Goal: Task Accomplishment & Management: Use online tool/utility

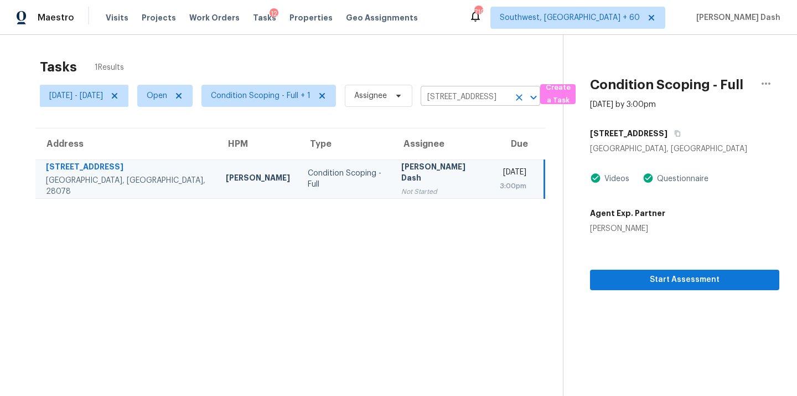
click at [524, 96] on icon "Clear" at bounding box center [518, 97] width 11 height 11
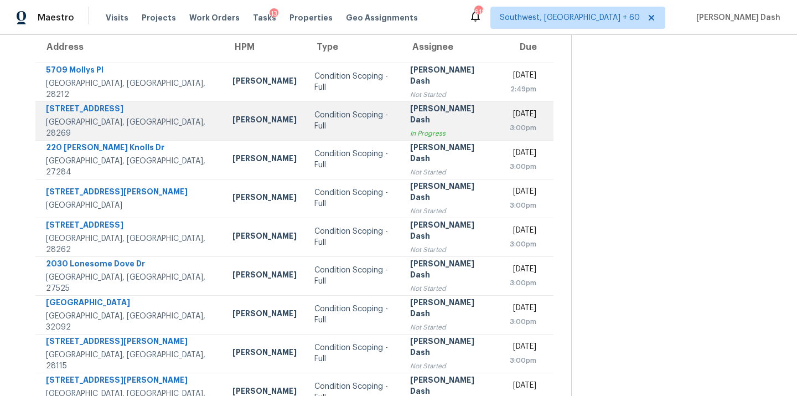
scroll to position [46, 0]
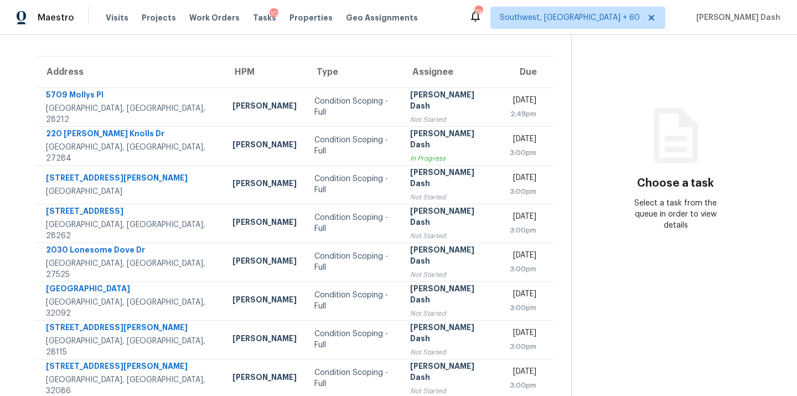
scroll to position [30, 0]
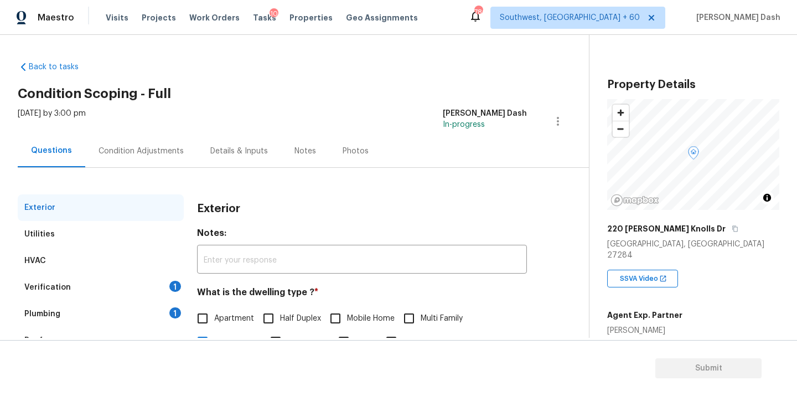
scroll to position [137, 0]
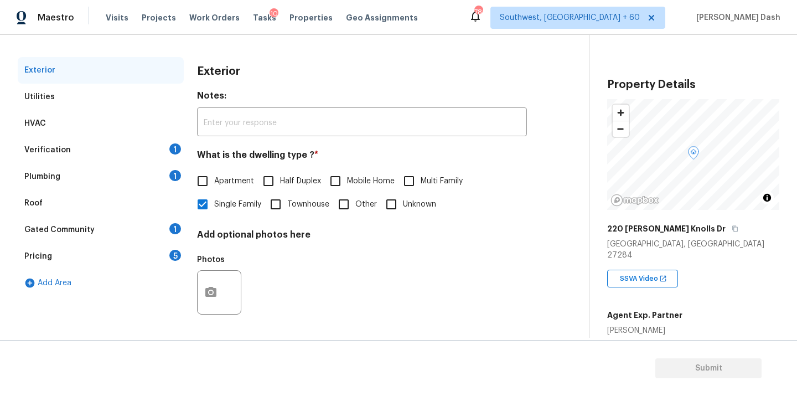
click at [91, 149] on div "Verification 1" at bounding box center [101, 150] width 166 height 27
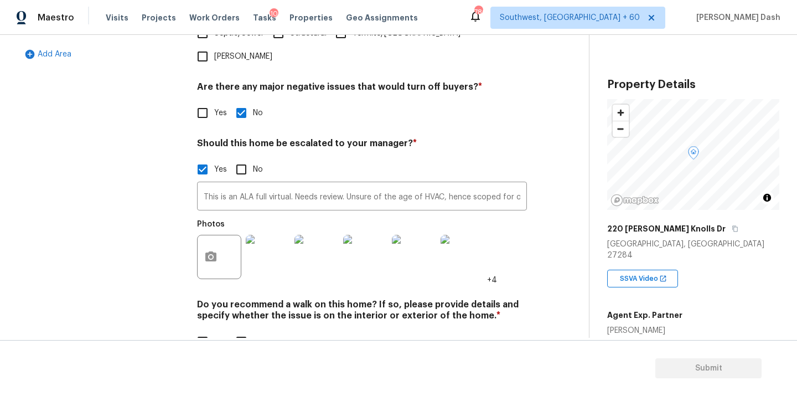
scroll to position [375, 0]
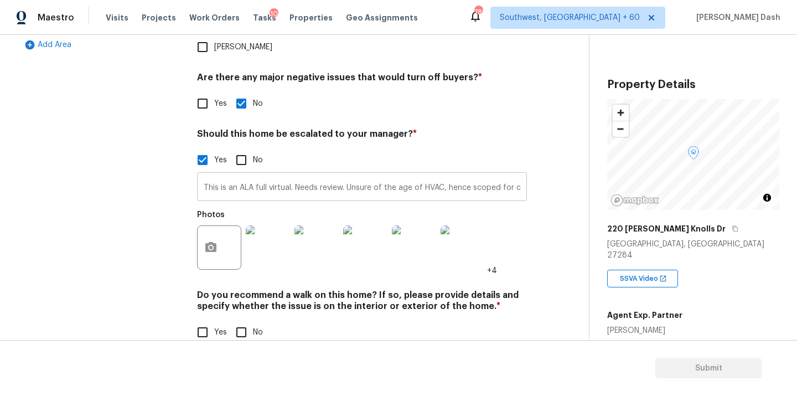
click at [469, 175] on input "This is an ALA full virtual. Needs review. Unsure of the age of HVAC, hence sco…" at bounding box center [362, 188] width 330 height 26
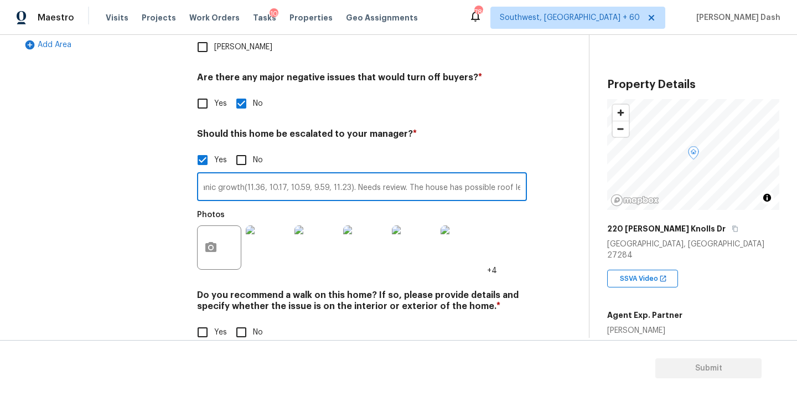
scroll to position [0, 1137]
click at [520, 175] on input "This is an ALA full virtual. Needs review. Unsure of the age of HVAC, hence sco…" at bounding box center [362, 188] width 330 height 26
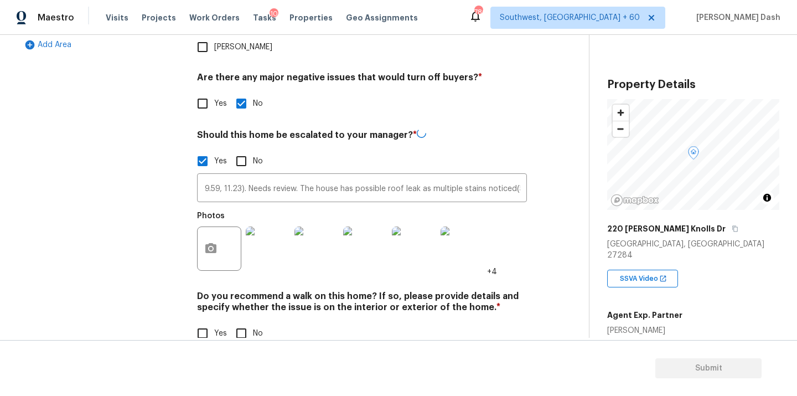
scroll to position [0, 0]
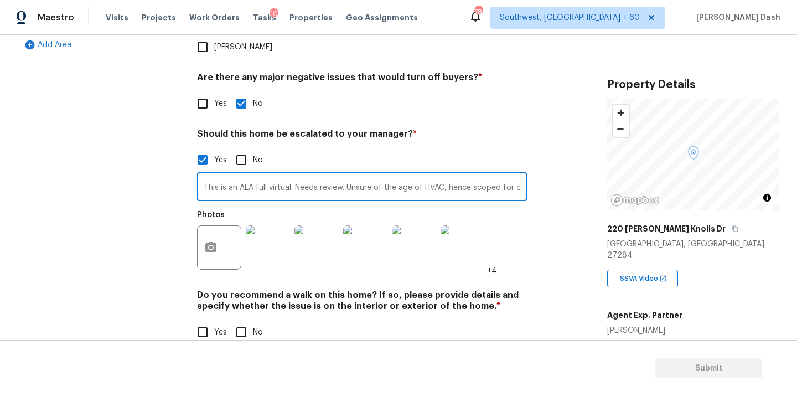
click at [269, 232] on img at bounding box center [268, 247] width 44 height 44
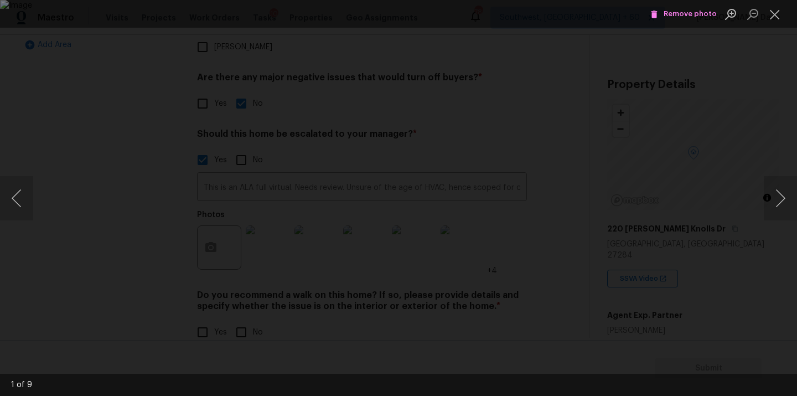
click at [269, 232] on img "Lightbox" at bounding box center [398, 198] width 797 height 396
click at [339, 243] on img "Lightbox" at bounding box center [398, 198] width 797 height 396
click at [112, 191] on div "Lightbox" at bounding box center [398, 198] width 797 height 396
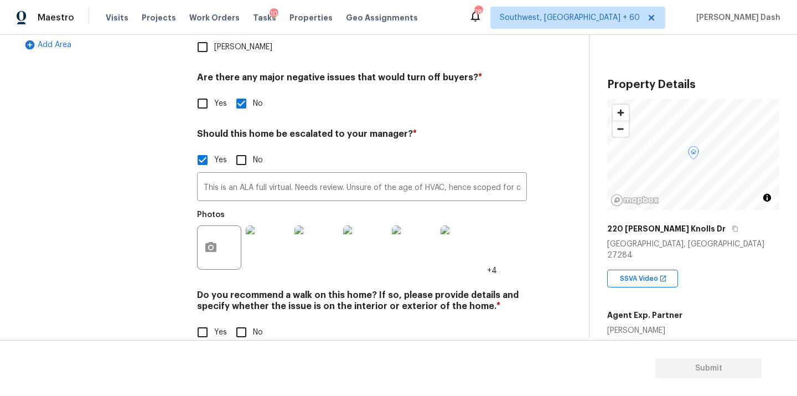
click at [264, 225] on img at bounding box center [268, 247] width 44 height 44
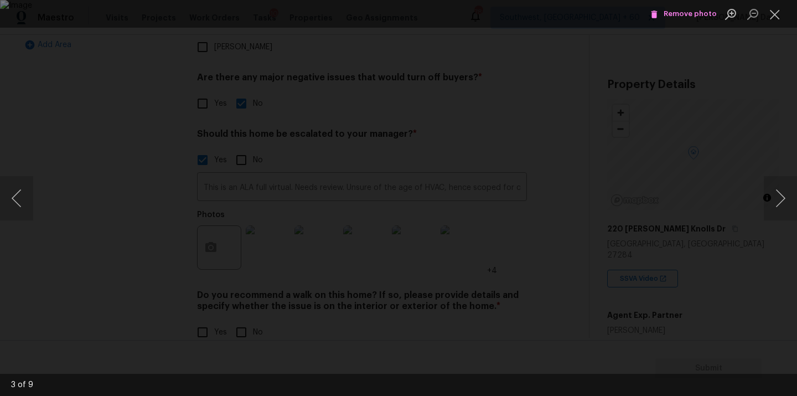
click at [46, 80] on div "Lightbox" at bounding box center [398, 198] width 797 height 396
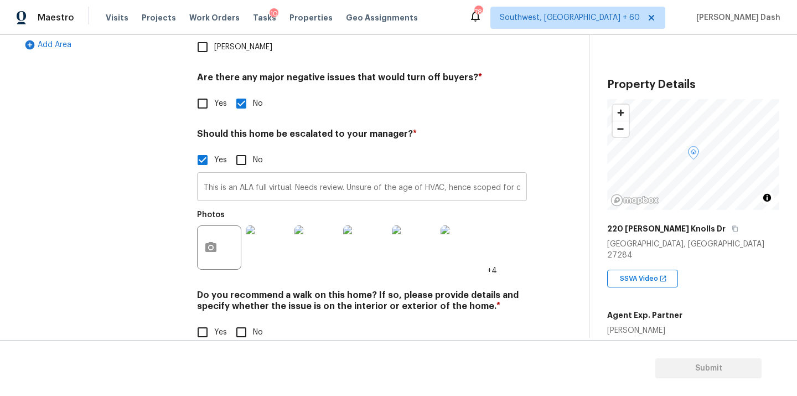
click at [492, 175] on input "This is an ALA full virtual. Needs review. Unsure of the age of HVAC, hence sco…" at bounding box center [362, 188] width 330 height 26
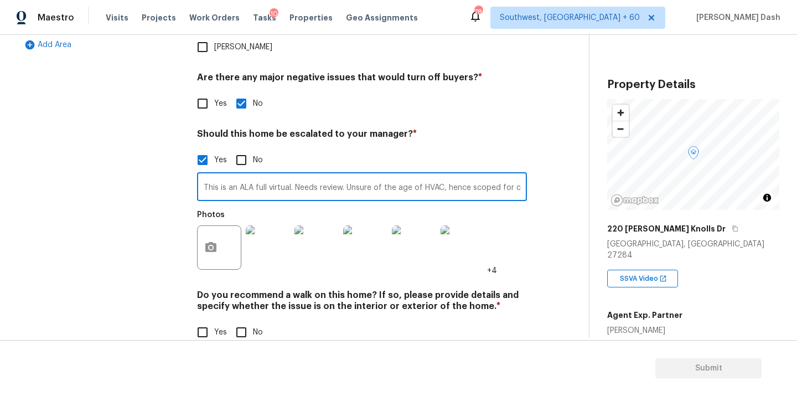
click at [496, 175] on input "This is an ALA full virtual. Needs review. Unsure of the age of HVAC, hence sco…" at bounding box center [362, 188] width 330 height 26
drag, startPoint x: 517, startPoint y: 163, endPoint x: 526, endPoint y: 173, distance: 13.0
click at [517, 175] on input "This is an ALA full virtual. Needs review. Unsure of the age of HVAC, hence sco…" at bounding box center [362, 188] width 330 height 26
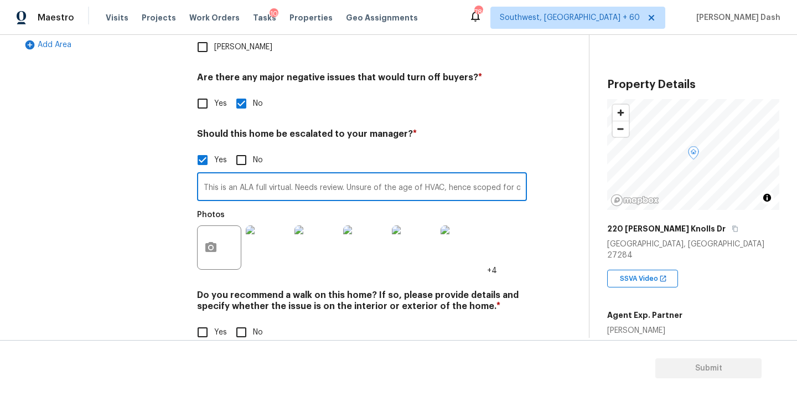
click at [275, 225] on img at bounding box center [268, 247] width 44 height 44
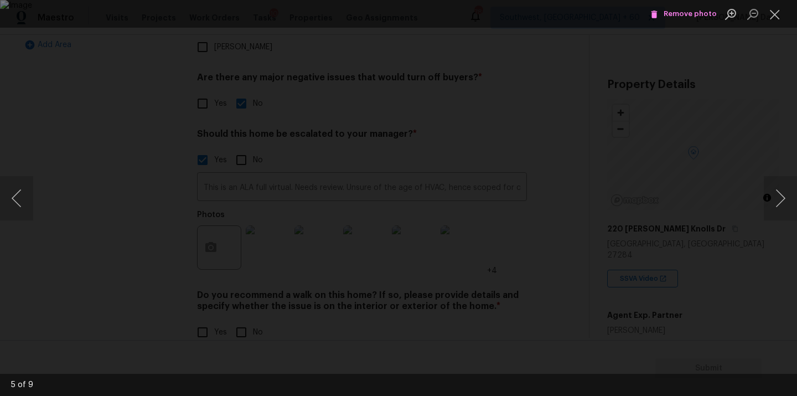
click at [83, 137] on div "Lightbox" at bounding box center [398, 198] width 797 height 396
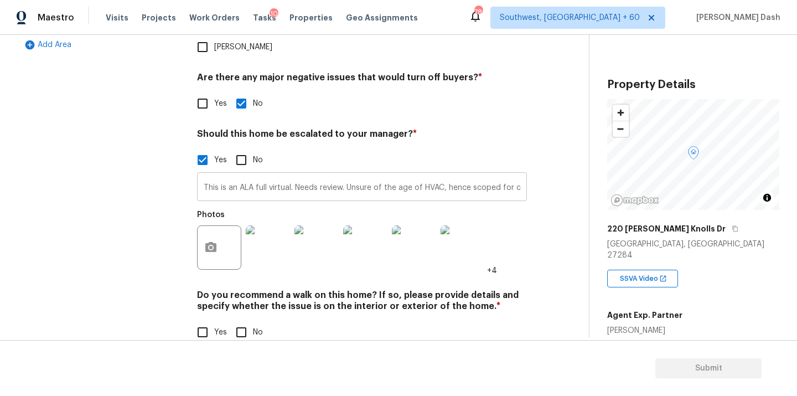
click at [465, 175] on input "This is an ALA full virtual. Needs review. Unsure of the age of HVAC, hence sco…" at bounding box center [362, 188] width 330 height 26
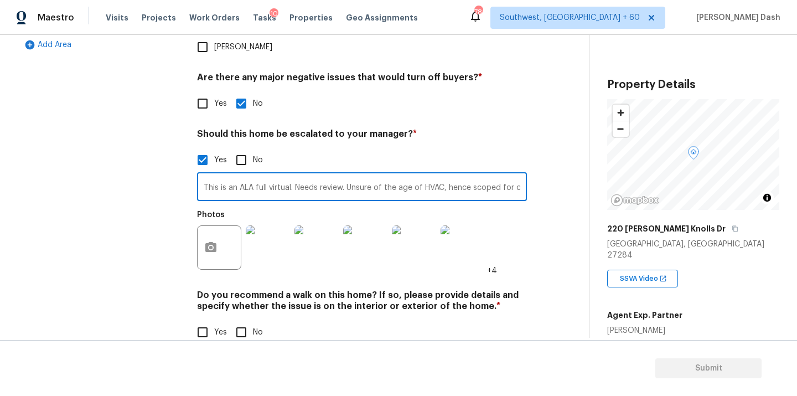
click at [476, 175] on input "This is an ALA full virtual. Needs review. Unsure of the age of HVAC, hence sco…" at bounding box center [362, 188] width 330 height 26
drag, startPoint x: 476, startPoint y: 163, endPoint x: 230, endPoint y: 151, distance: 247.0
click at [230, 171] on div "This is an ALA full virtual. Needs review. Unsure of the age of HVAC, hence sco…" at bounding box center [362, 223] width 330 height 105
click at [373, 175] on input "This is an ALA full virtual. Needs review. Unsure of the age of HVAC, hence sco…" at bounding box center [362, 188] width 330 height 26
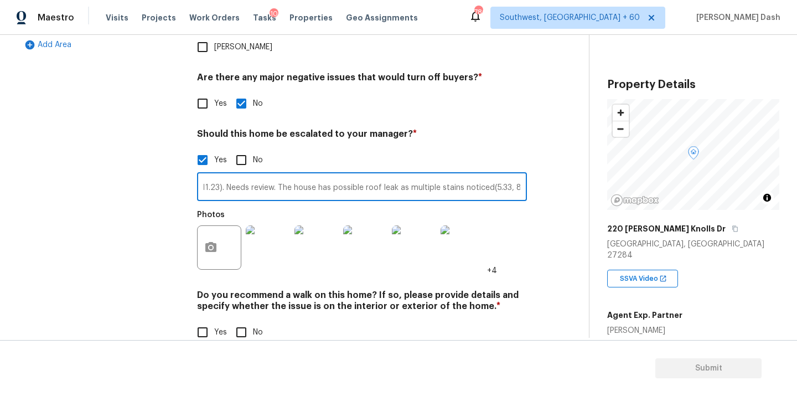
click at [519, 175] on input "This is an ALA full virtual. Needs review. Unsure of the age of HVAC, hence sco…" at bounding box center [362, 188] width 330 height 26
type input "This is an ALA full virtual. Needs review. Unsure of the age of HVAC, hence sco…"
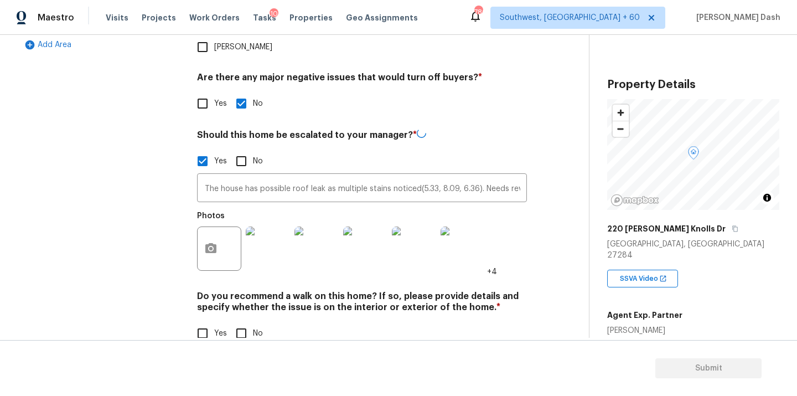
click at [524, 220] on div "Photos +4" at bounding box center [362, 241] width 330 height 72
click at [70, 234] on div "Exterior Utilities HVAC Verification 1 Plumbing 1 Roof Gated Community 1 Pricin…" at bounding box center [101, 88] width 166 height 538
click at [241, 320] on input "No" at bounding box center [241, 331] width 23 height 23
checkbox input "true"
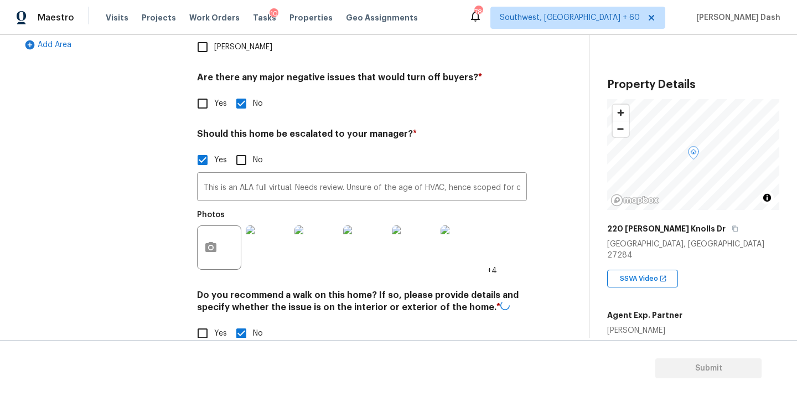
click at [168, 242] on div "Exterior Utilities HVAC Verification Plumbing 1 Roof Gated Community 1 Pricing …" at bounding box center [101, 88] width 166 height 539
click at [205, 320] on input "Yes" at bounding box center [202, 331] width 23 height 23
checkbox input "true"
checkbox input "false"
click at [148, 263] on div "Exterior Utilities HVAC Verification 2 Plumbing 1 Roof Gated Community 1 Pricin…" at bounding box center [101, 140] width 166 height 642
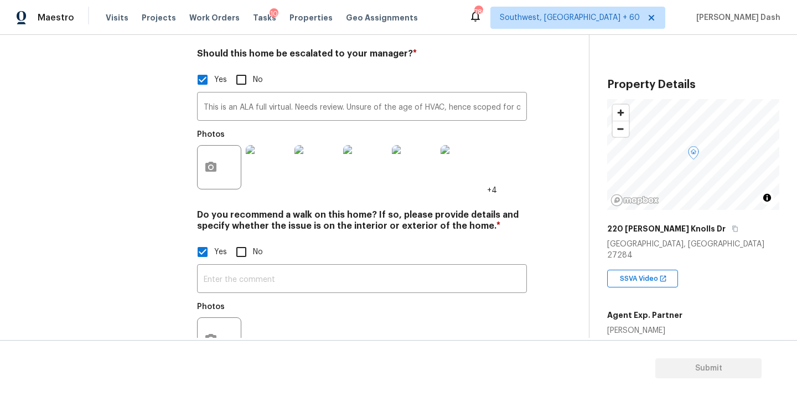
scroll to position [480, 0]
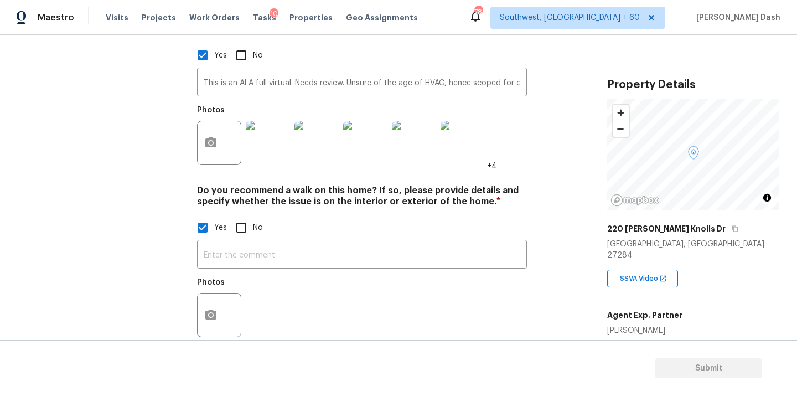
click at [238, 239] on div "​ Photos" at bounding box center [362, 291] width 330 height 105
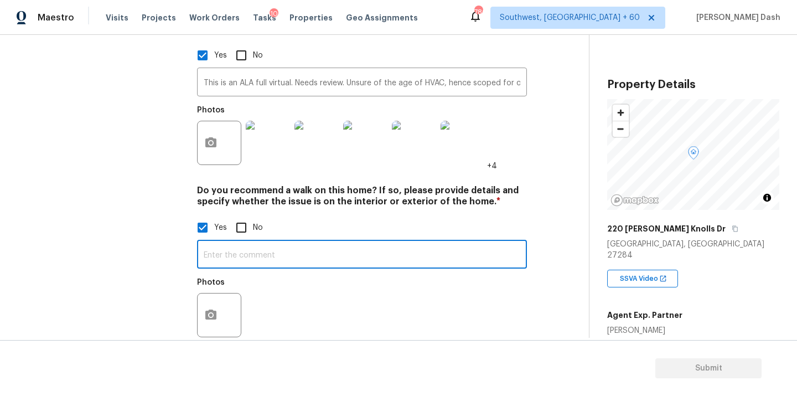
click at [238, 242] on input "text" at bounding box center [362, 255] width 330 height 26
type input "The house has multiple roof leaks and major foundation issues and organic growt…"
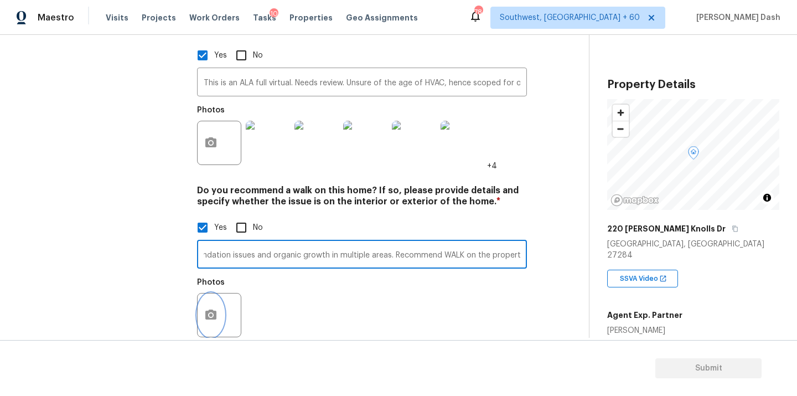
click at [216, 308] on icon "button" at bounding box center [210, 314] width 13 height 13
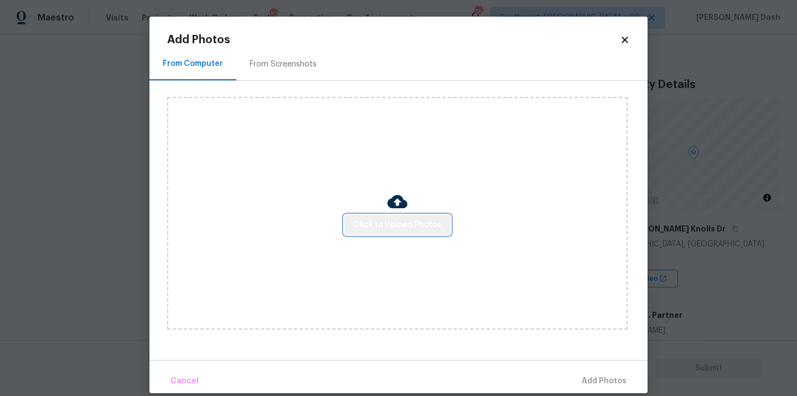
click at [407, 231] on span "Click to Upload Photos" at bounding box center [397, 225] width 89 height 14
